Goal: Find specific page/section: Find specific page/section

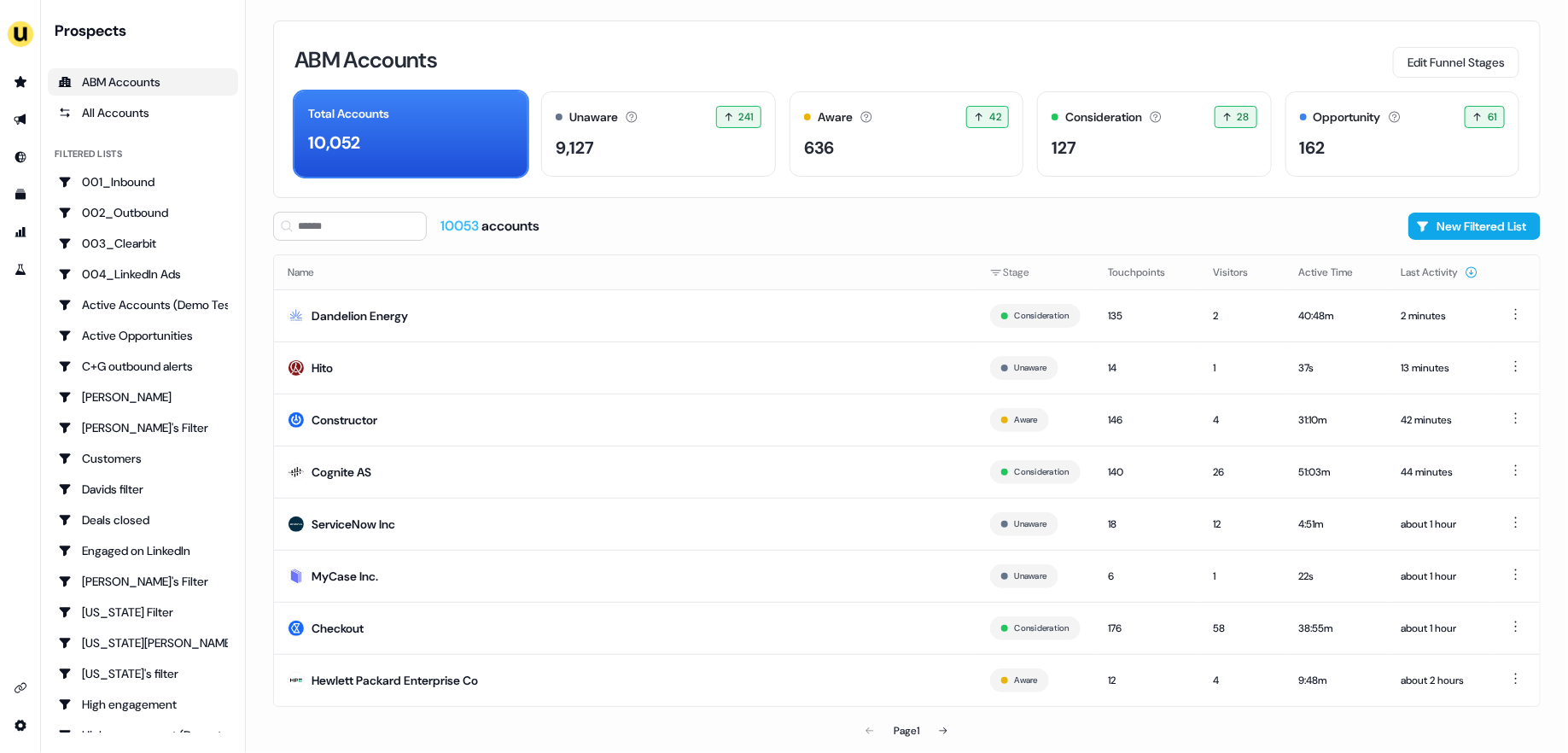
click at [251, 343] on div "ABM Accounts Edit Funnel Stages Total Accounts 10,052 Unaware The default stage…" at bounding box center [907, 376] width 1322 height 753
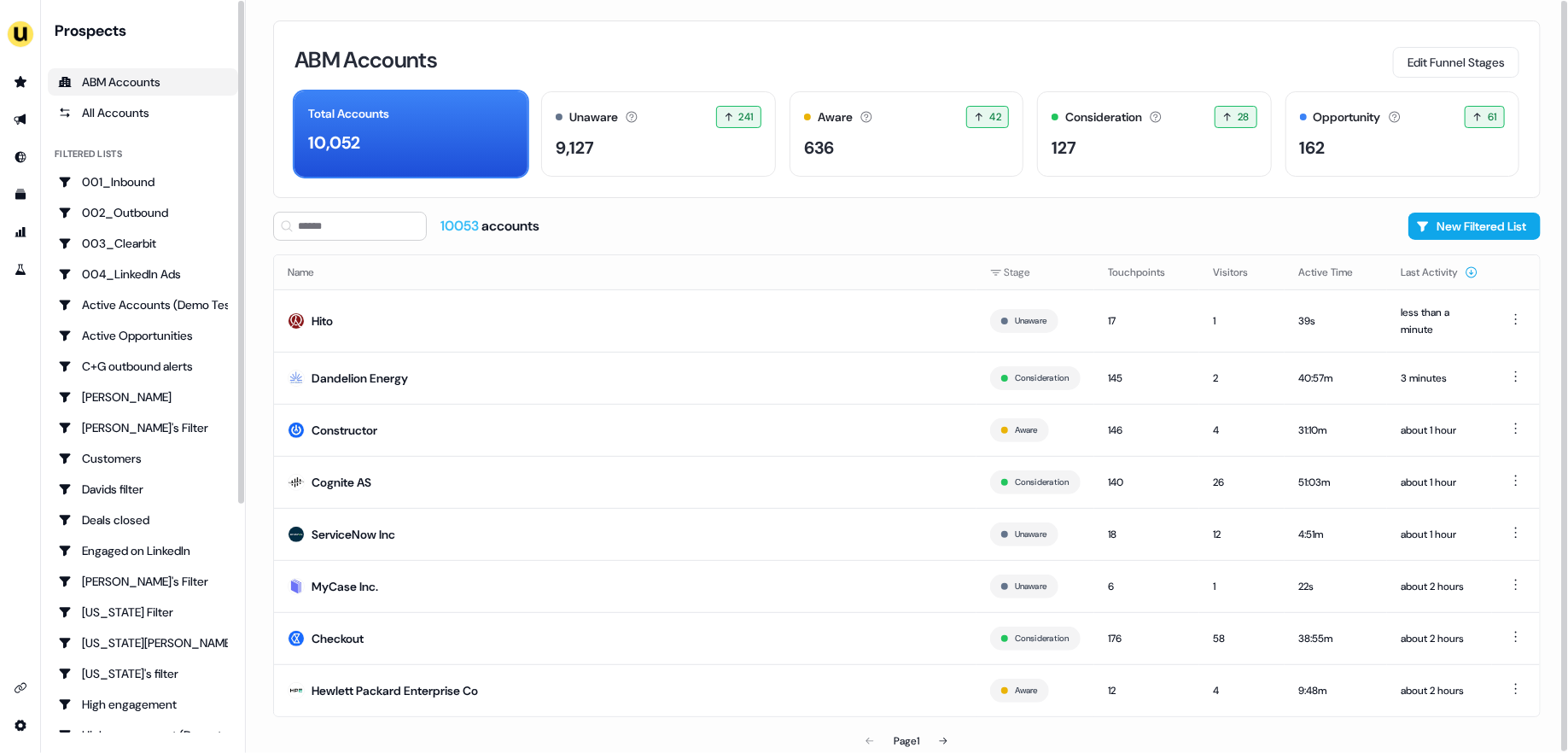
click at [267, 306] on div "ABM Accounts Edit Funnel Stages Total Accounts 10,052 Unaware The default stage…" at bounding box center [907, 376] width 1322 height 753
